Goal: Task Accomplishment & Management: Use online tool/utility

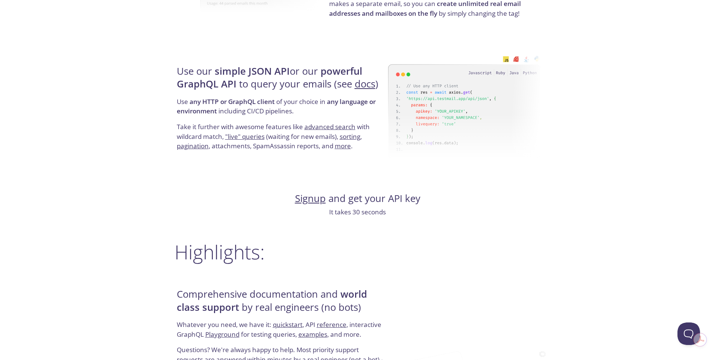
scroll to position [788, 0]
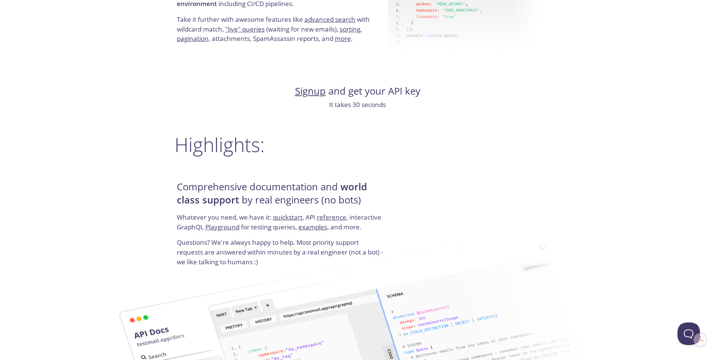
click at [313, 93] on link "Signup" at bounding box center [310, 90] width 31 height 13
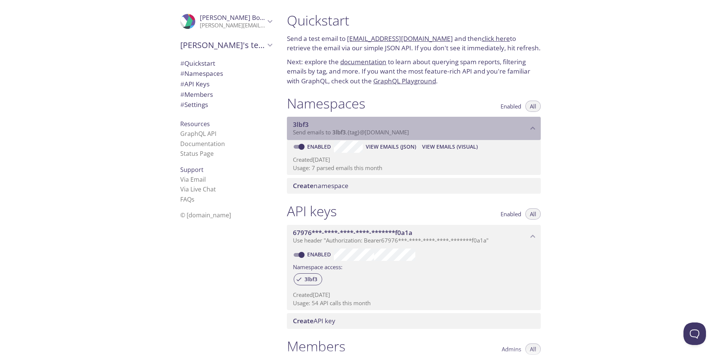
drag, startPoint x: 332, startPoint y: 132, endPoint x: 414, endPoint y: 133, distance: 81.4
click at [409, 135] on span "Send emails to 3lbf3 . {tag} @[DOMAIN_NAME]" at bounding box center [351, 132] width 116 height 8
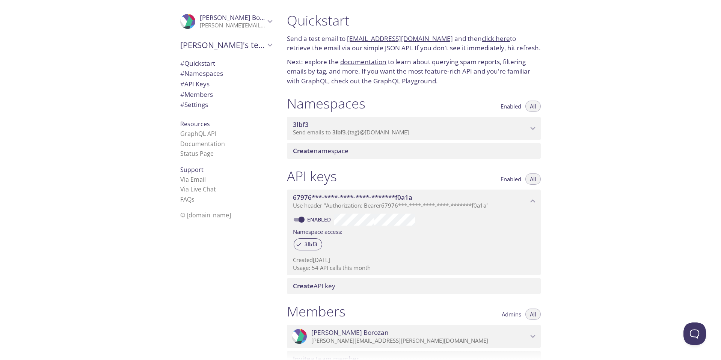
click at [422, 131] on p "Send emails to 3lbf3 . {tag} @[DOMAIN_NAME]" at bounding box center [410, 133] width 235 height 8
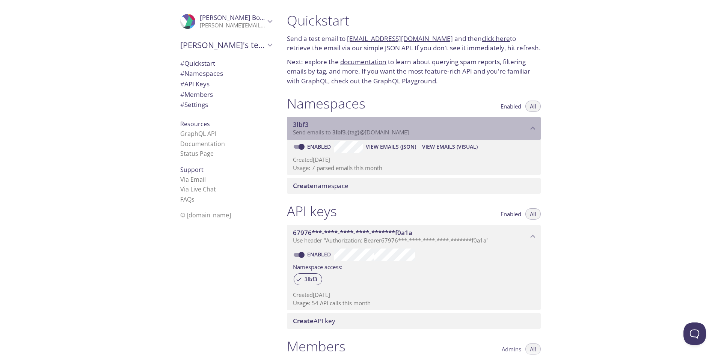
drag, startPoint x: 422, startPoint y: 132, endPoint x: 337, endPoint y: 134, distance: 85.2
click at [337, 134] on p "Send emails to 3lbf3 . {tag} @[DOMAIN_NAME]" at bounding box center [410, 133] width 235 height 8
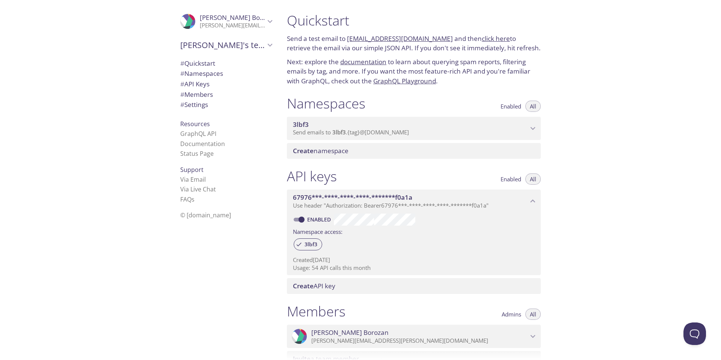
click at [336, 133] on span "3lbf3" at bounding box center [339, 132] width 14 height 8
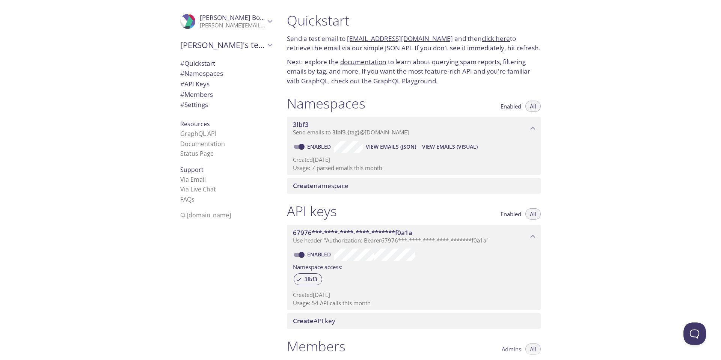
drag, startPoint x: 382, startPoint y: 37, endPoint x: 306, endPoint y: 70, distance: 82.7
click at [305, 75] on p "Next: explore the documentation to learn about querying spam reports, filtering…" at bounding box center [414, 71] width 254 height 29
drag, startPoint x: 348, startPoint y: 32, endPoint x: 437, endPoint y: 40, distance: 89.3
click at [437, 40] on div "Quickstart Send a test email to [EMAIL_ADDRESS][DOMAIN_NAME] and then click her…" at bounding box center [414, 49] width 266 height 83
copy link "[EMAIL_ADDRESS][DOMAIN_NAME]"
